Goal: Information Seeking & Learning: Learn about a topic

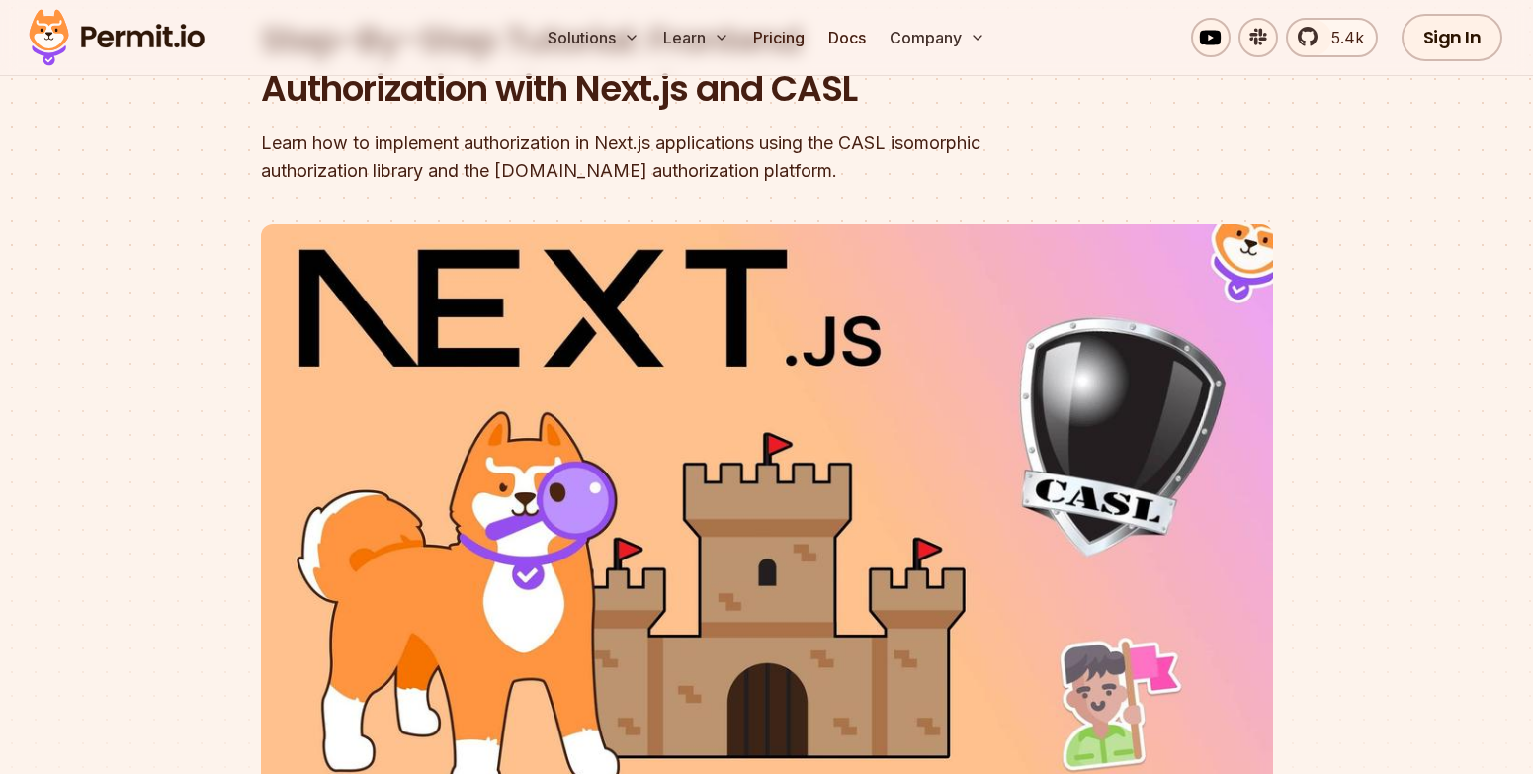
scroll to position [226, 0]
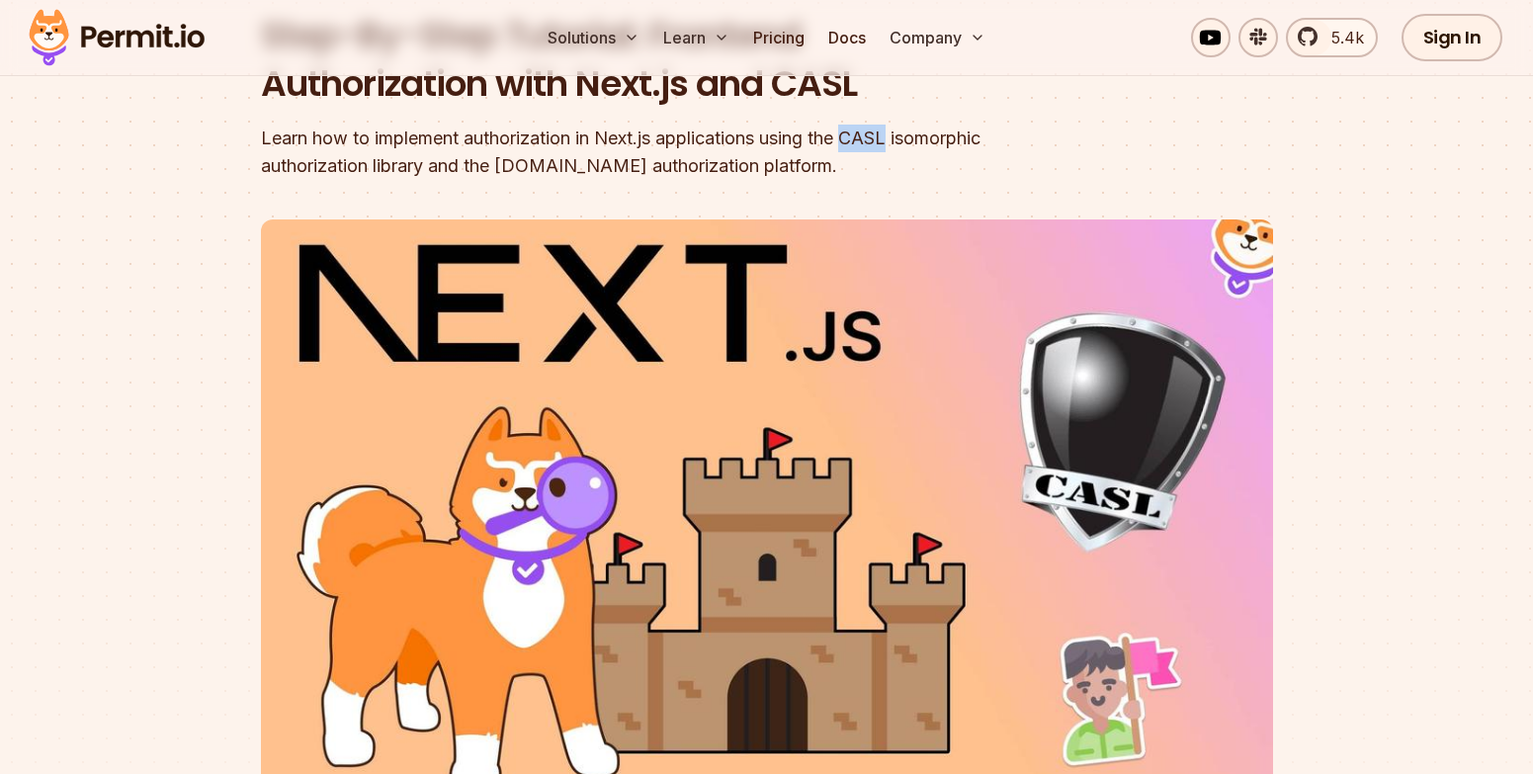
drag, startPoint x: 852, startPoint y: 137, endPoint x: 900, endPoint y: 142, distance: 48.7
click at [900, 142] on div "Learn how to implement authorization in Next.js applications using the CASL iso…" at bounding box center [640, 152] width 759 height 55
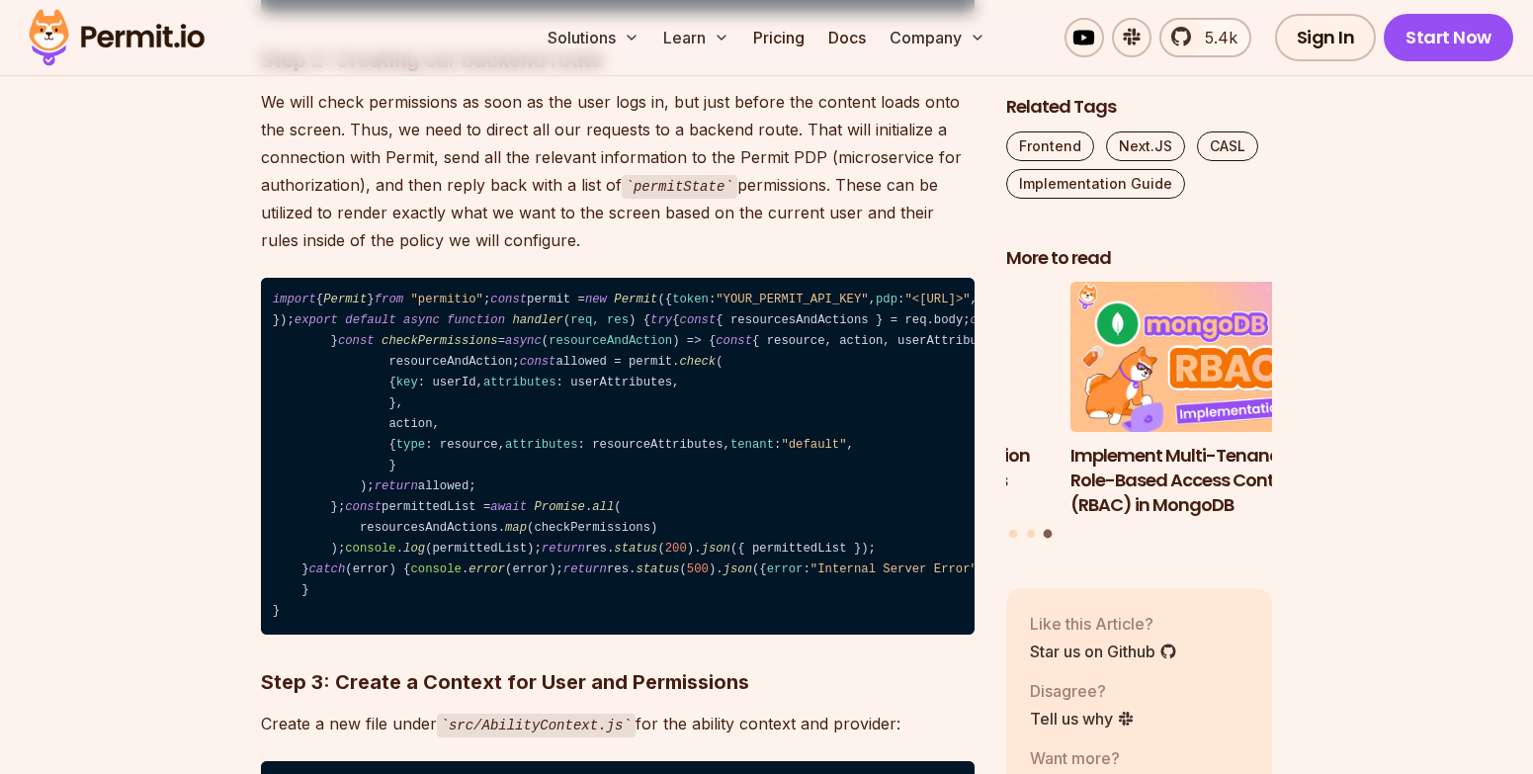
scroll to position [3007, 0]
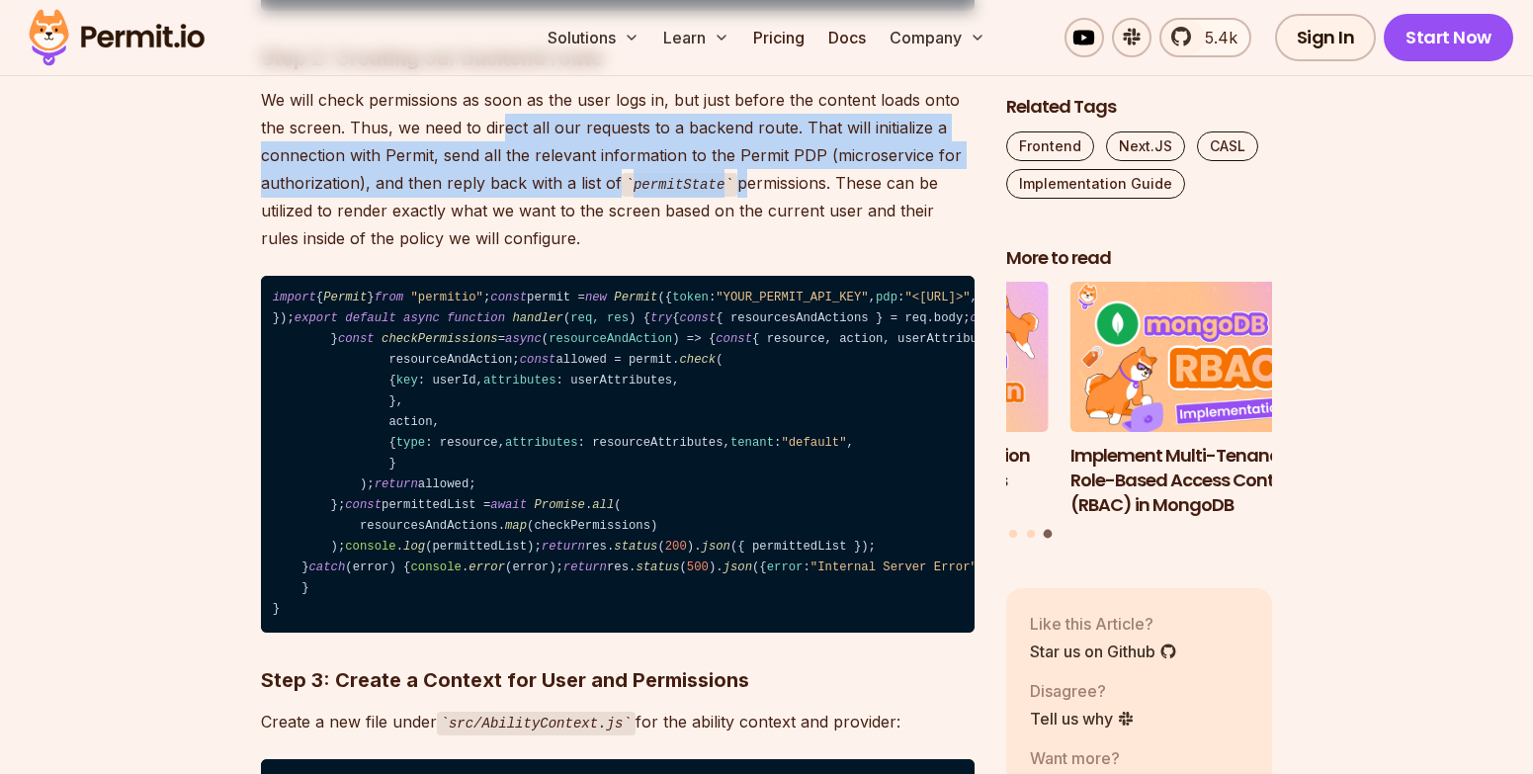
drag, startPoint x: 504, startPoint y: 283, endPoint x: 742, endPoint y: 349, distance: 247.2
click at [742, 253] on p "We will check permissions as soon as the user logs in, but just before the cont…" at bounding box center [617, 169] width 713 height 167
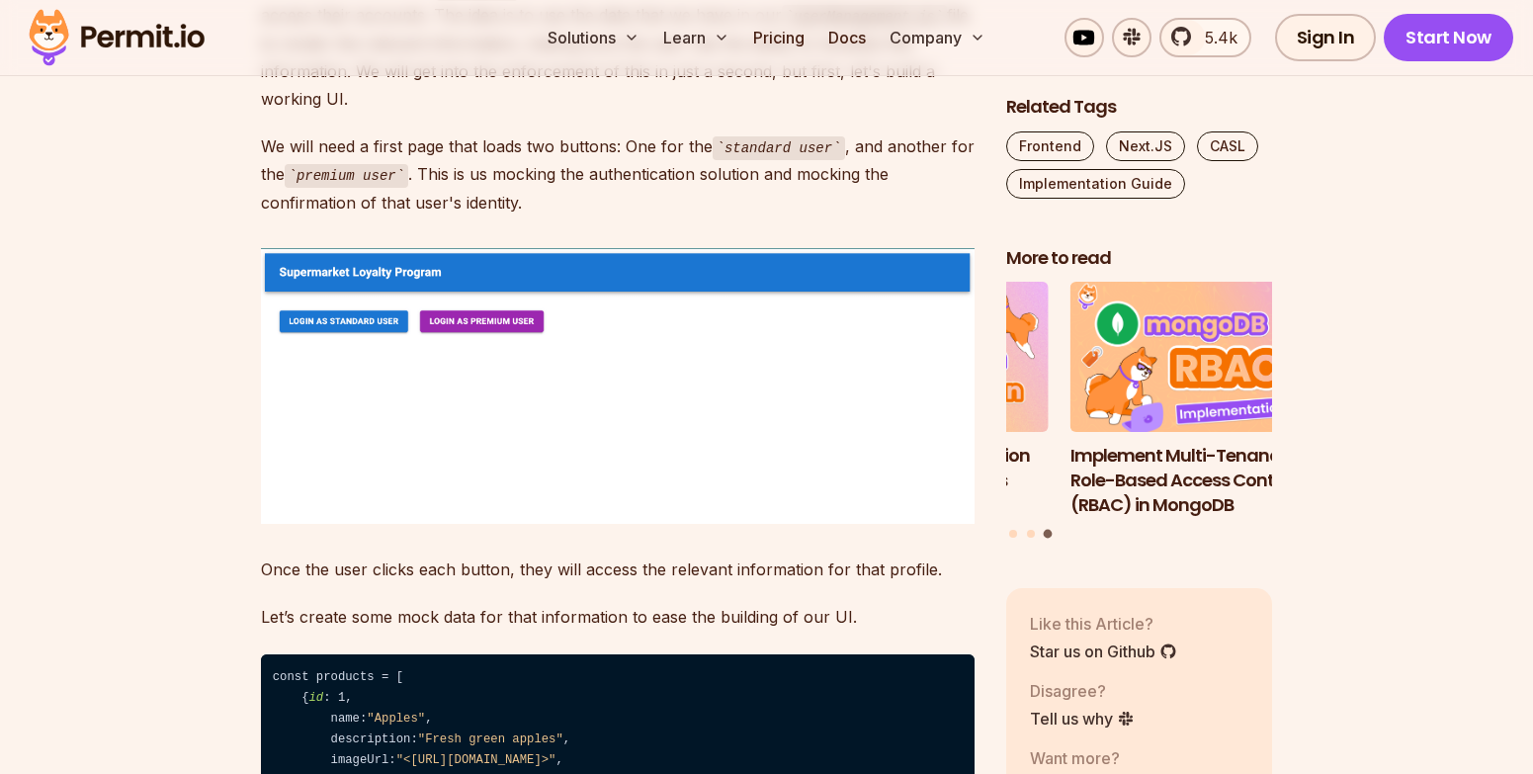
scroll to position [4720, 0]
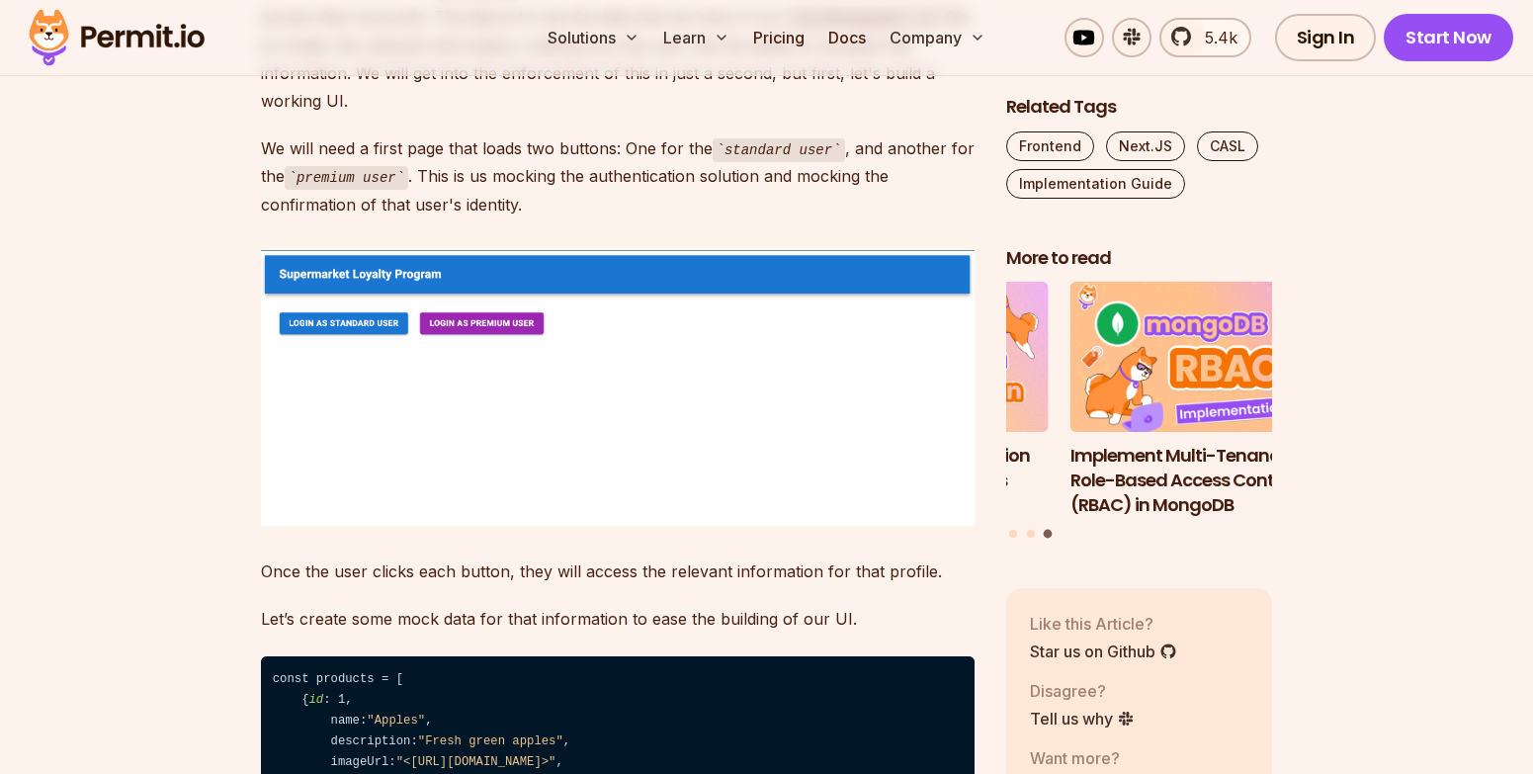
drag, startPoint x: 580, startPoint y: 199, endPoint x: 600, endPoint y: 503, distance: 305.0
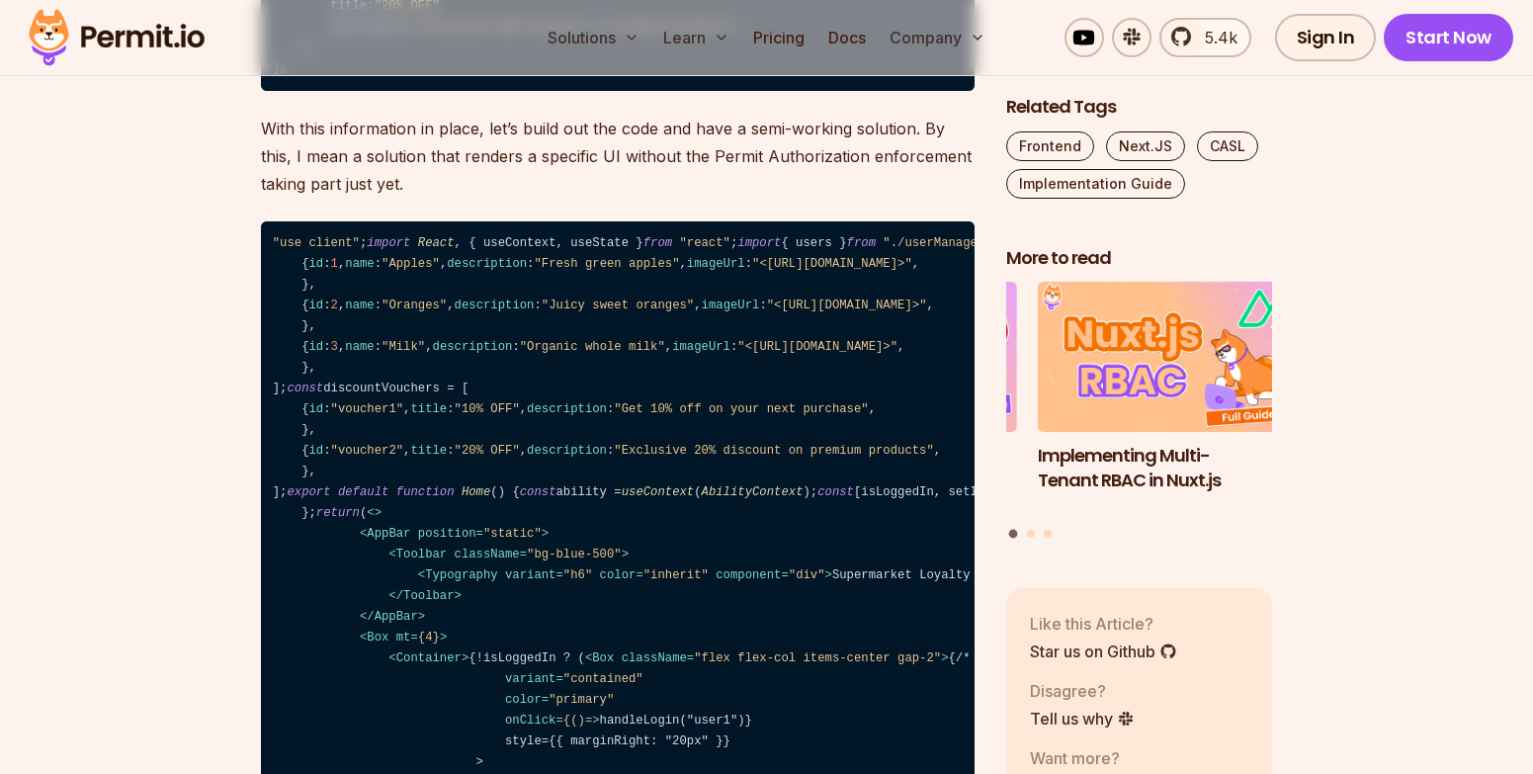
scroll to position [6057, 0]
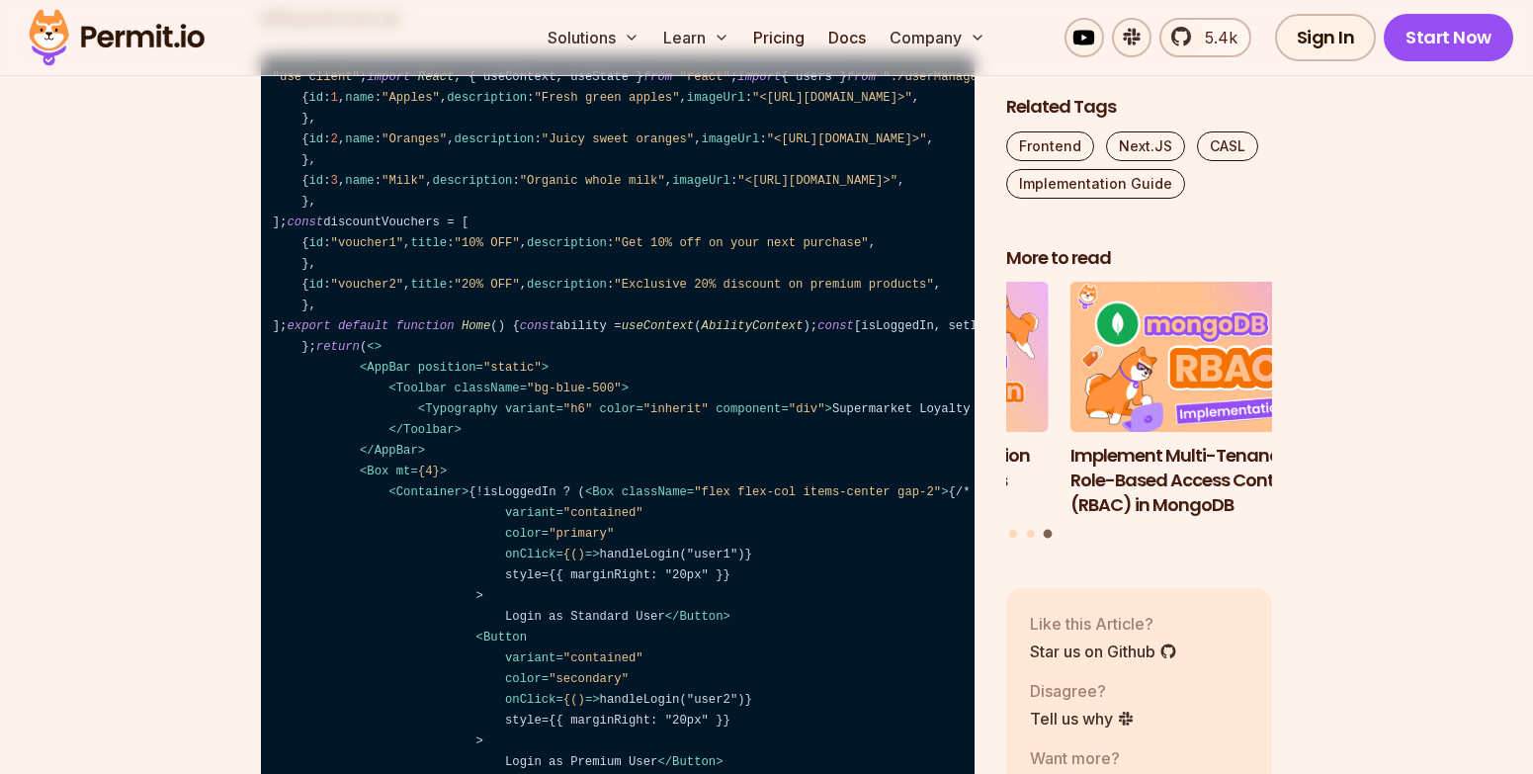
drag, startPoint x: 337, startPoint y: 379, endPoint x: 441, endPoint y: 378, distance: 103.8
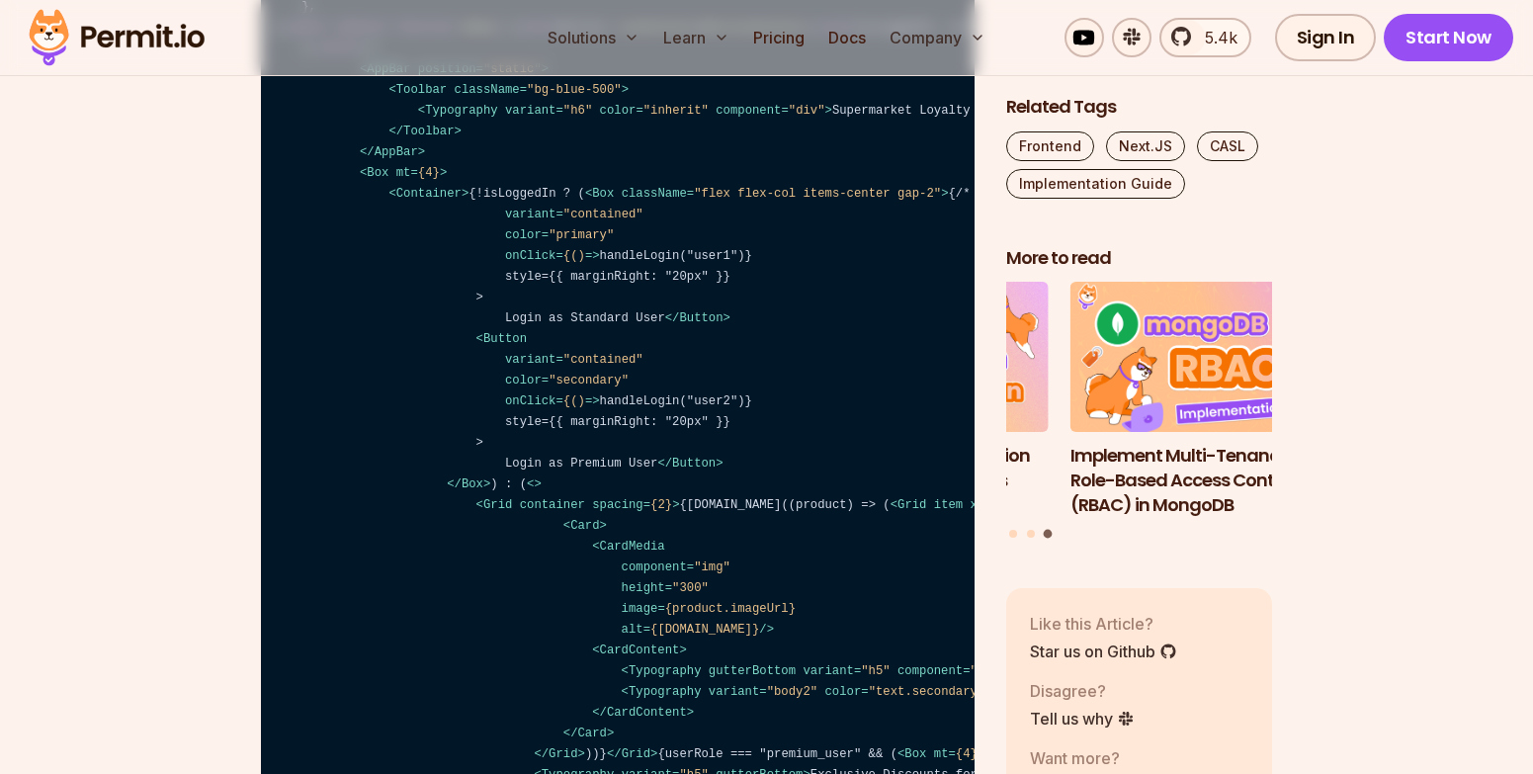
scroll to position [6603, 0]
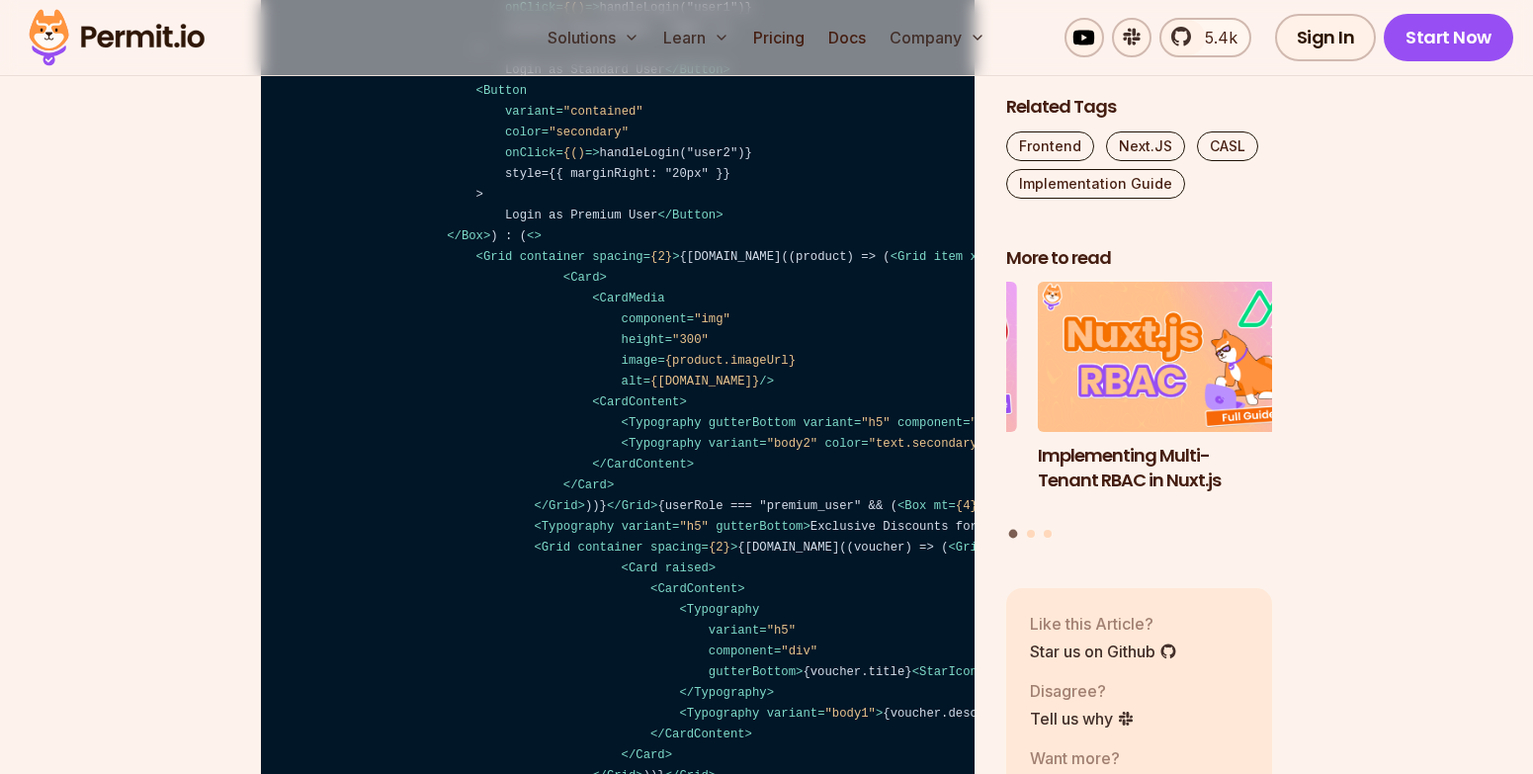
drag, startPoint x: 261, startPoint y: 250, endPoint x: 614, endPoint y: 253, distance: 352.8
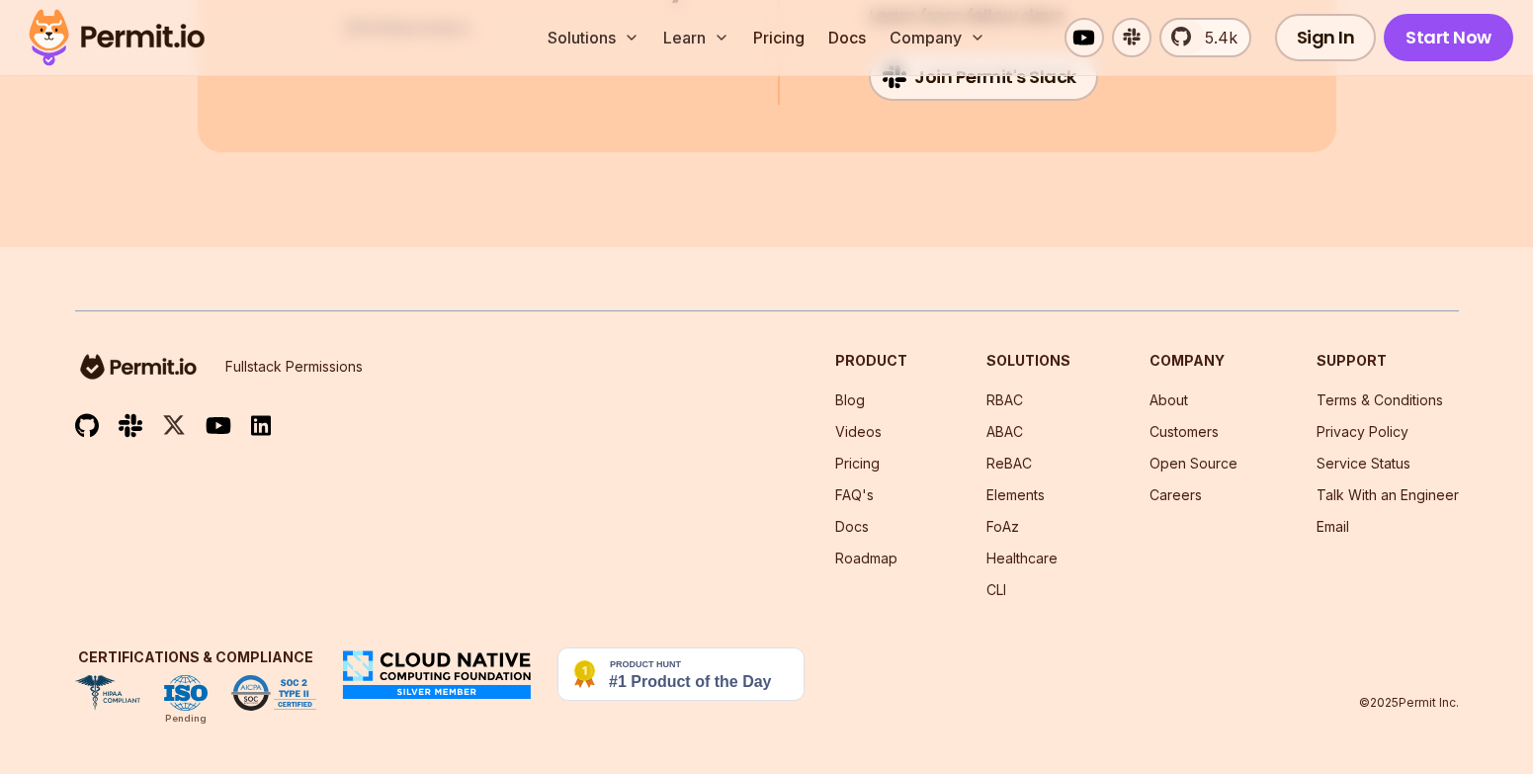
scroll to position [19278, 0]
